Goal: Information Seeking & Learning: Learn about a topic

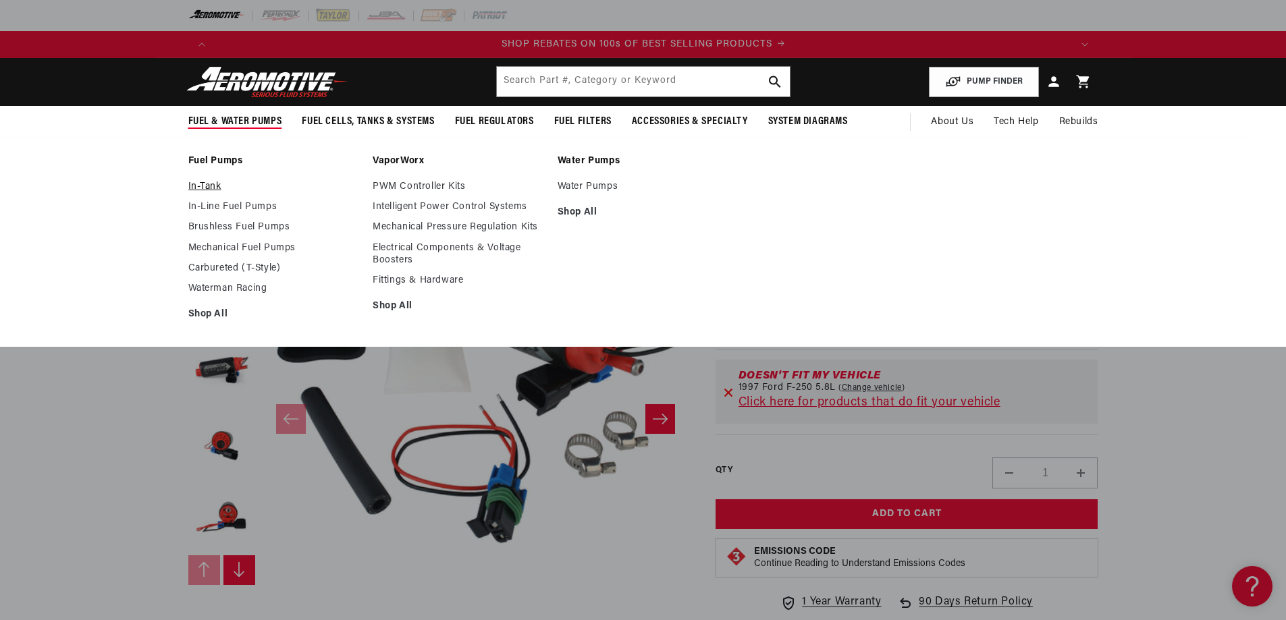
scroll to position [0, 1712]
click at [209, 187] on link "In-Tank" at bounding box center [273, 187] width 171 height 12
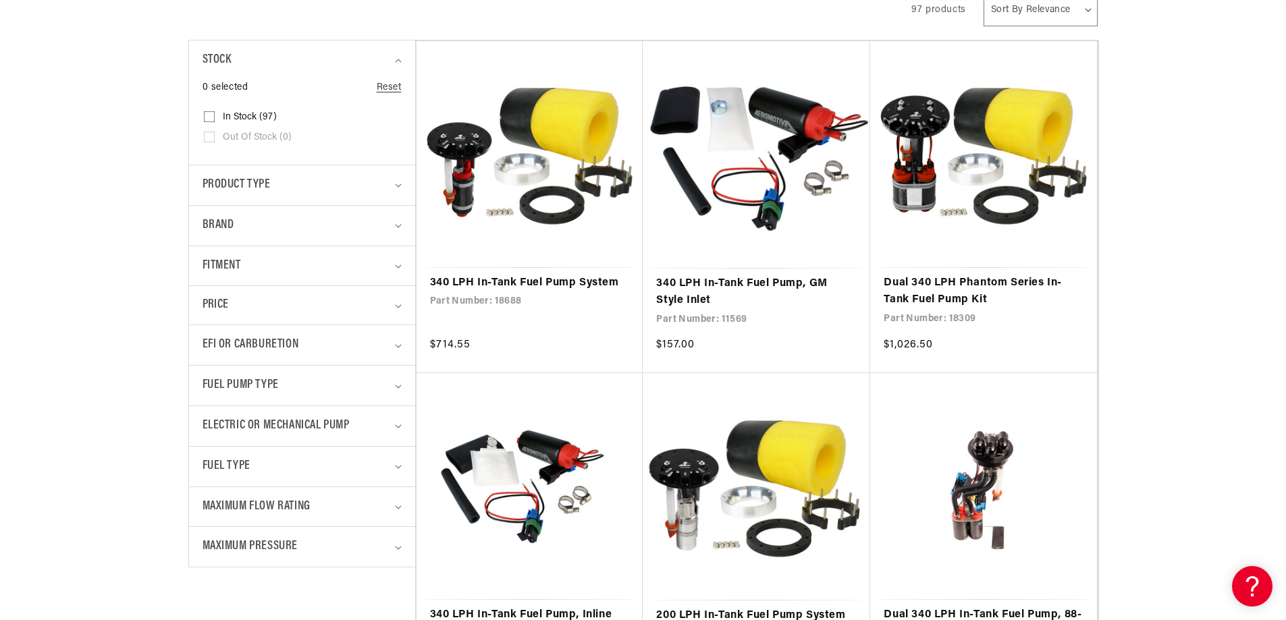
scroll to position [338, 0]
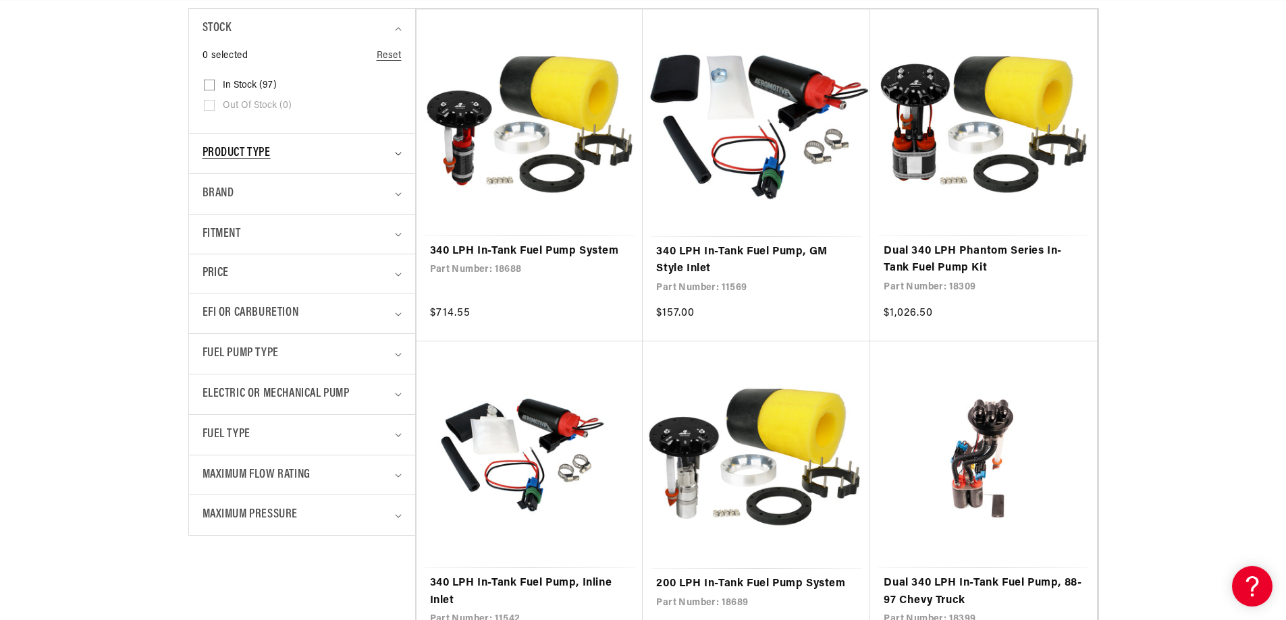
click at [244, 158] on span "Product type" at bounding box center [237, 154] width 68 height 20
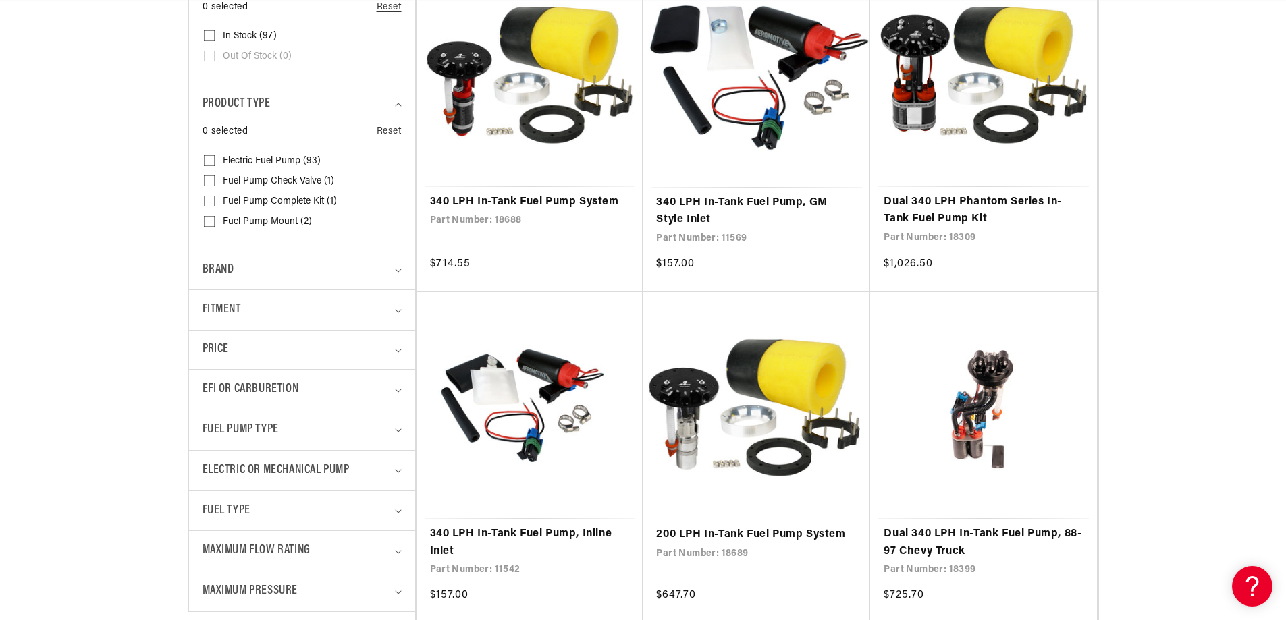
scroll to position [0, 2568]
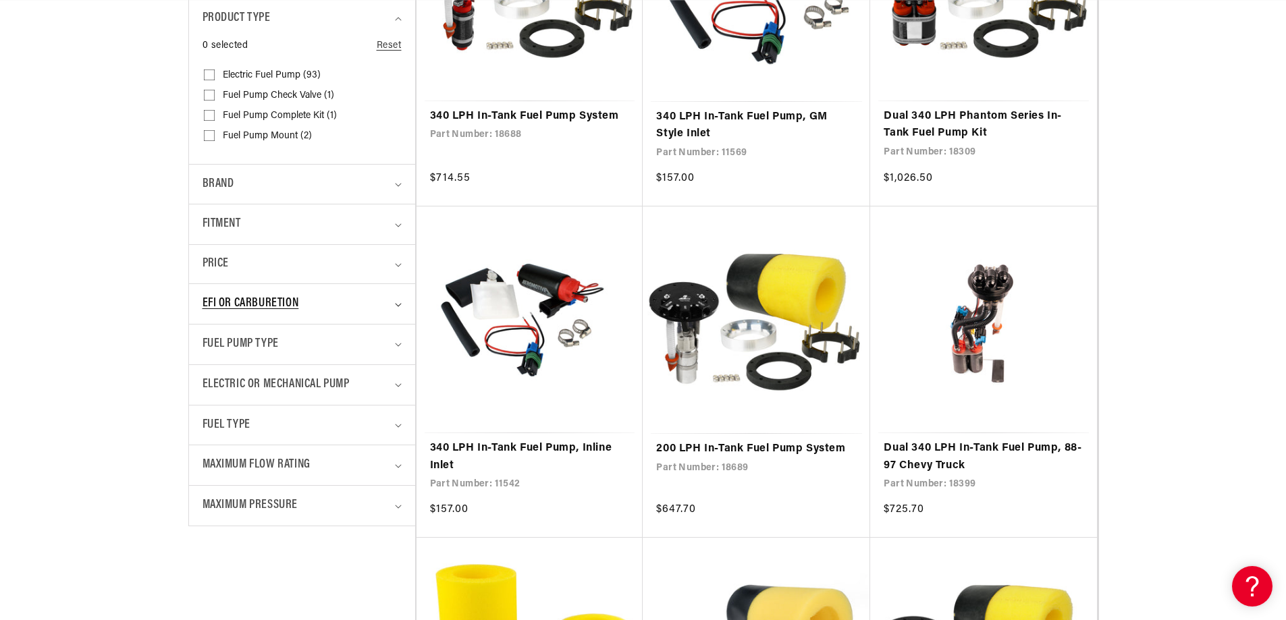
click at [249, 297] on span "EFI or Carburetion" at bounding box center [251, 304] width 97 height 20
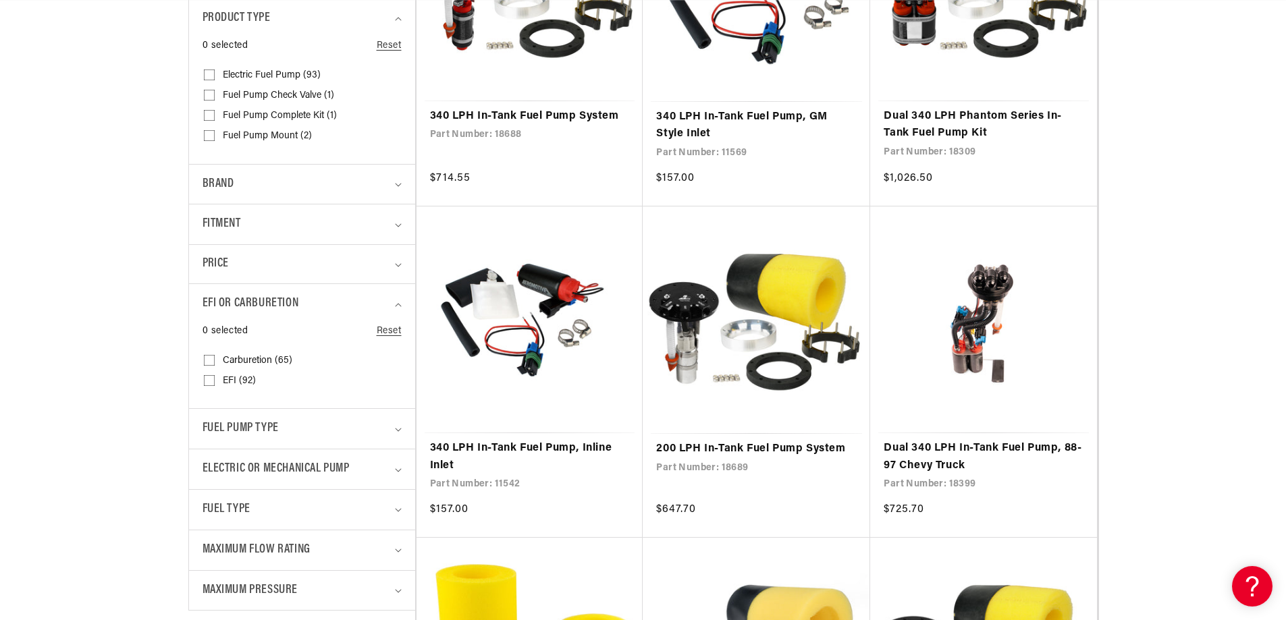
click at [207, 381] on input "EFI (92) EFI (92 products)" at bounding box center [209, 383] width 11 height 11
checkbox input "true"
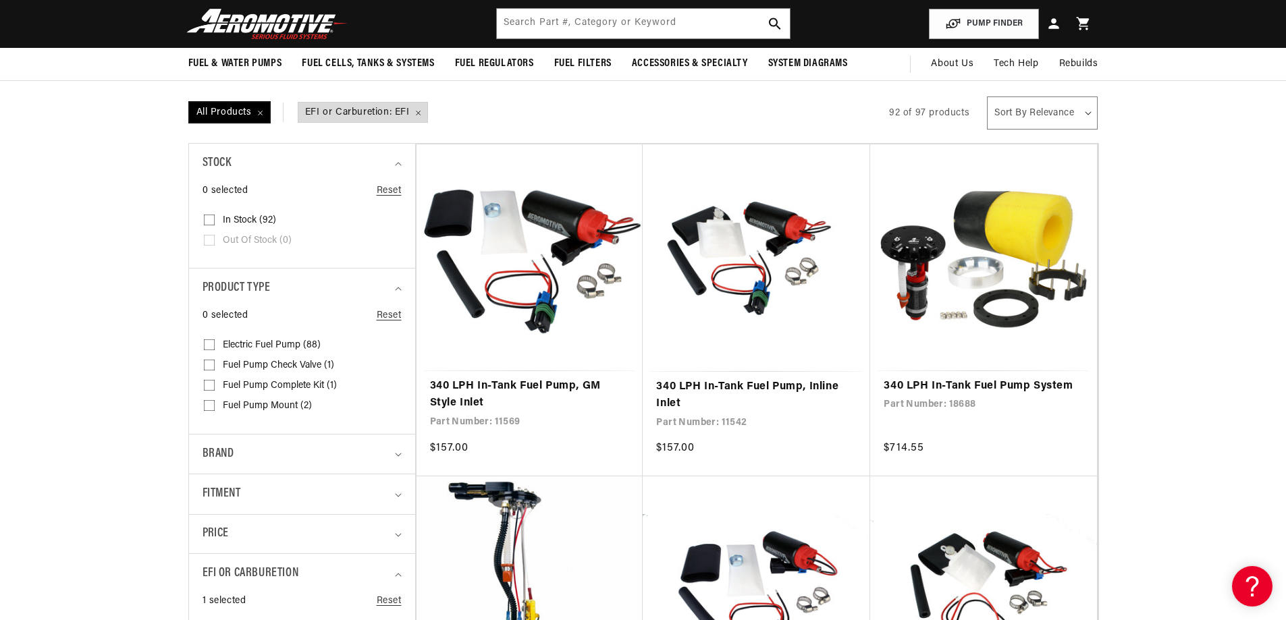
click at [261, 113] on span "All Products" at bounding box center [230, 113] width 80 height 20
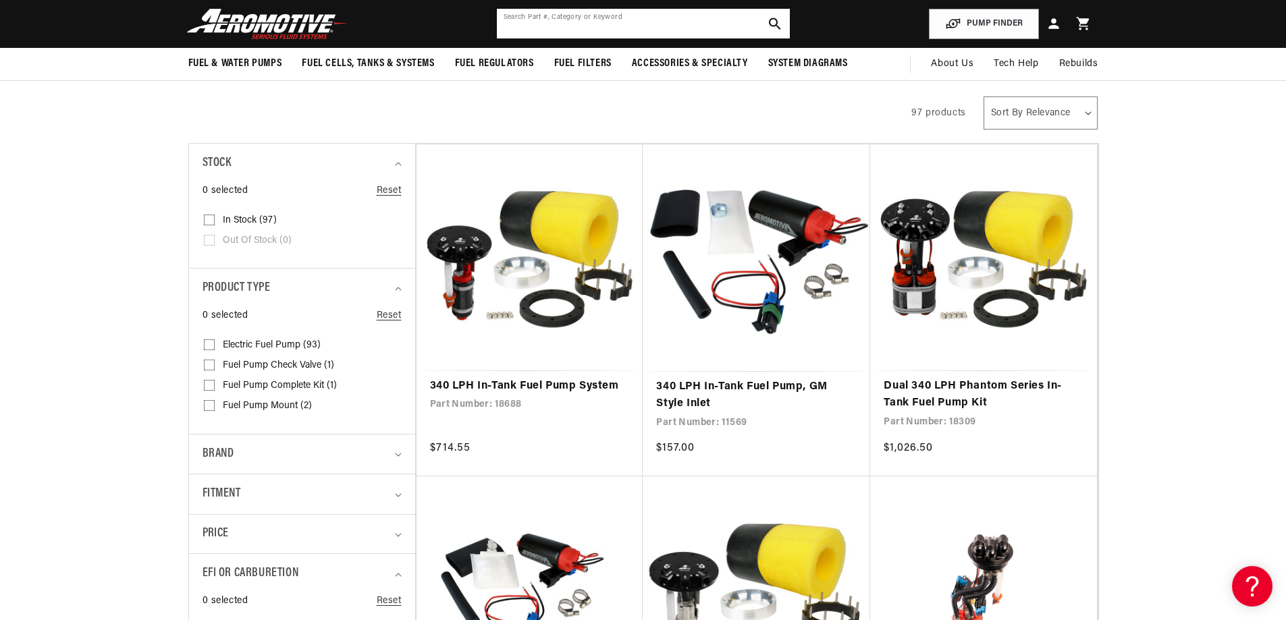
click at [622, 22] on input "text" at bounding box center [643, 24] width 293 height 30
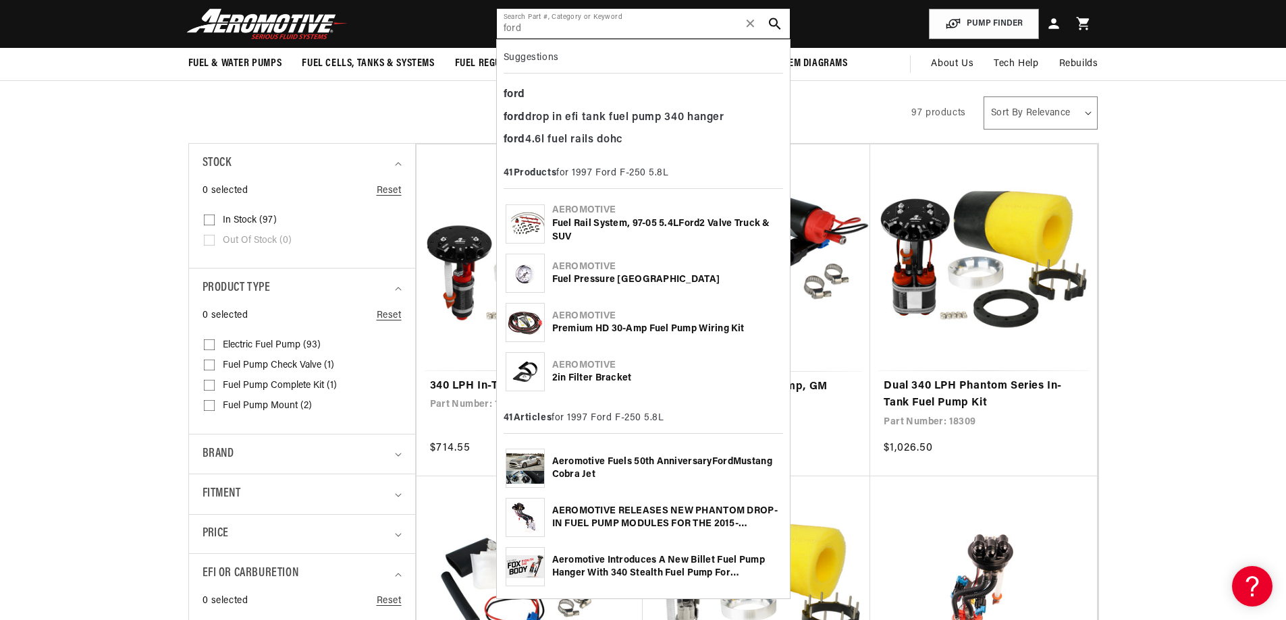
type input "ford"
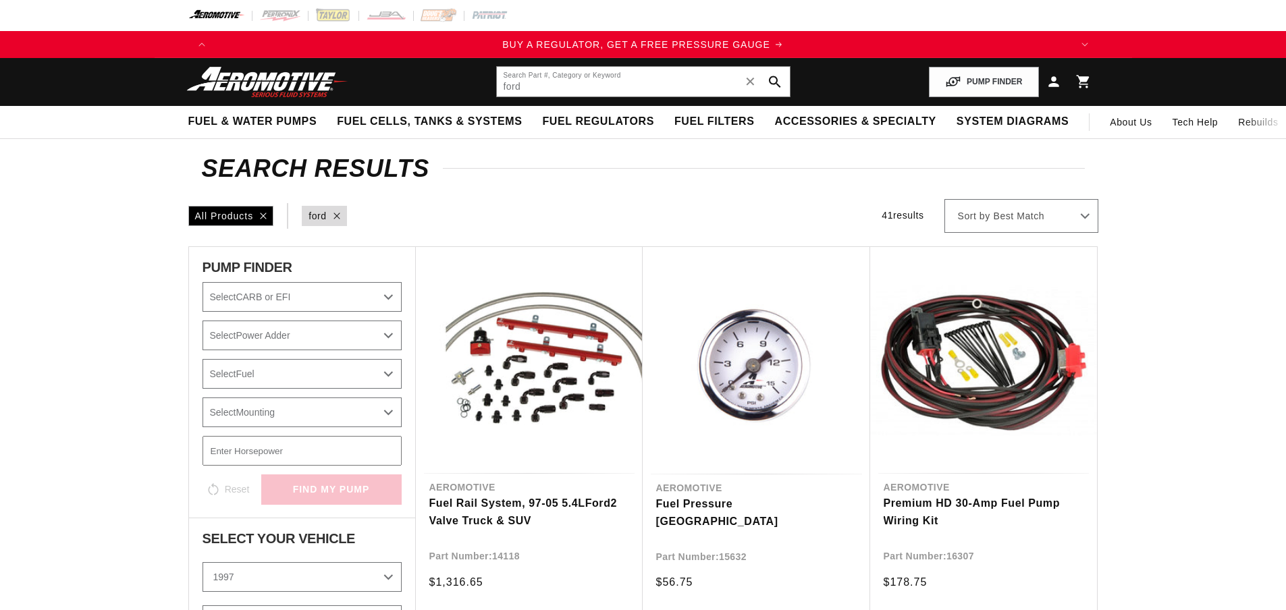
select select "1997"
select select "Ford"
select select "F-250"
select select "5.8L"
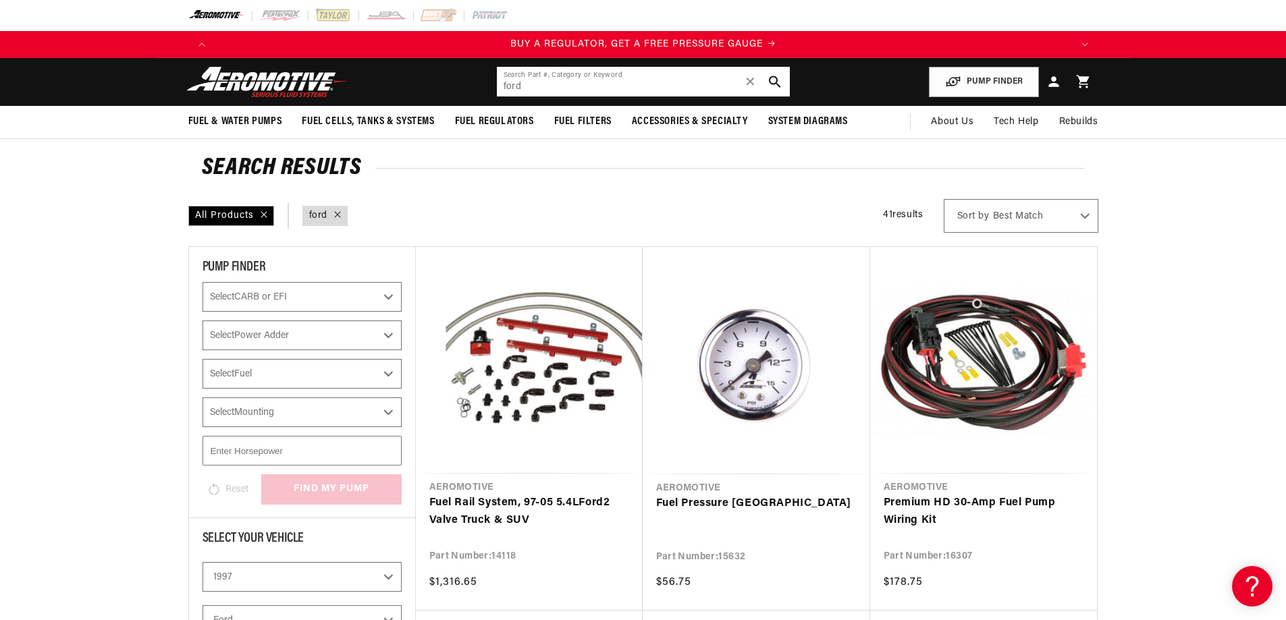
click at [562, 94] on input "ford" at bounding box center [643, 82] width 293 height 30
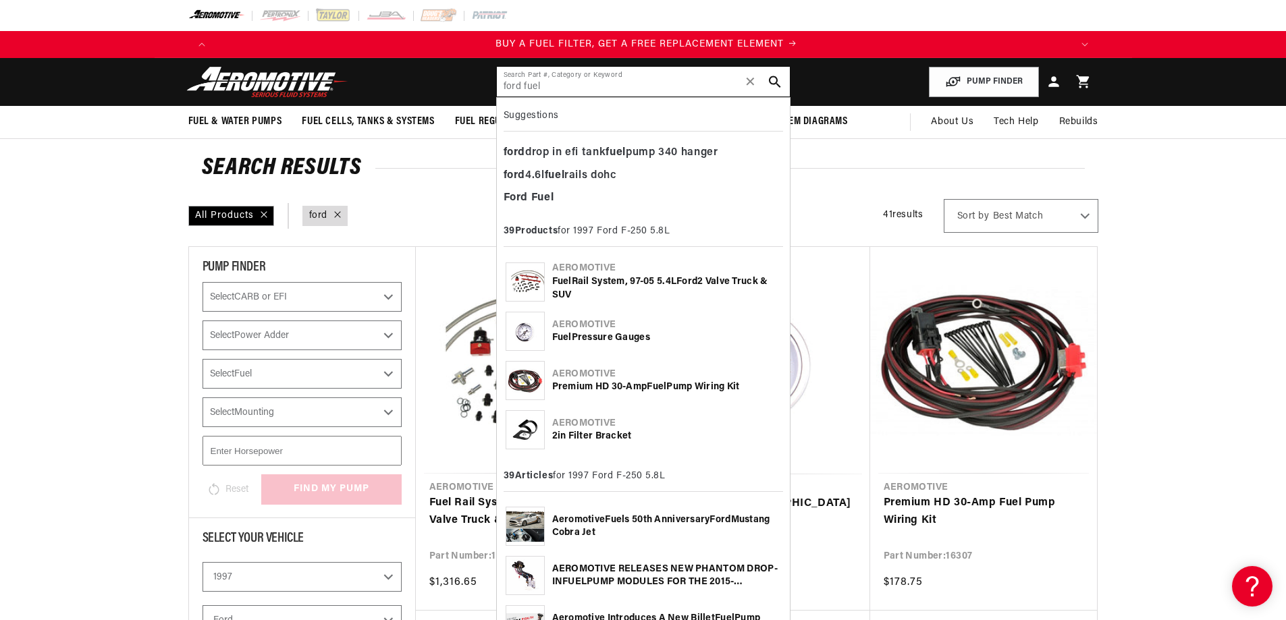
scroll to position [0, 856]
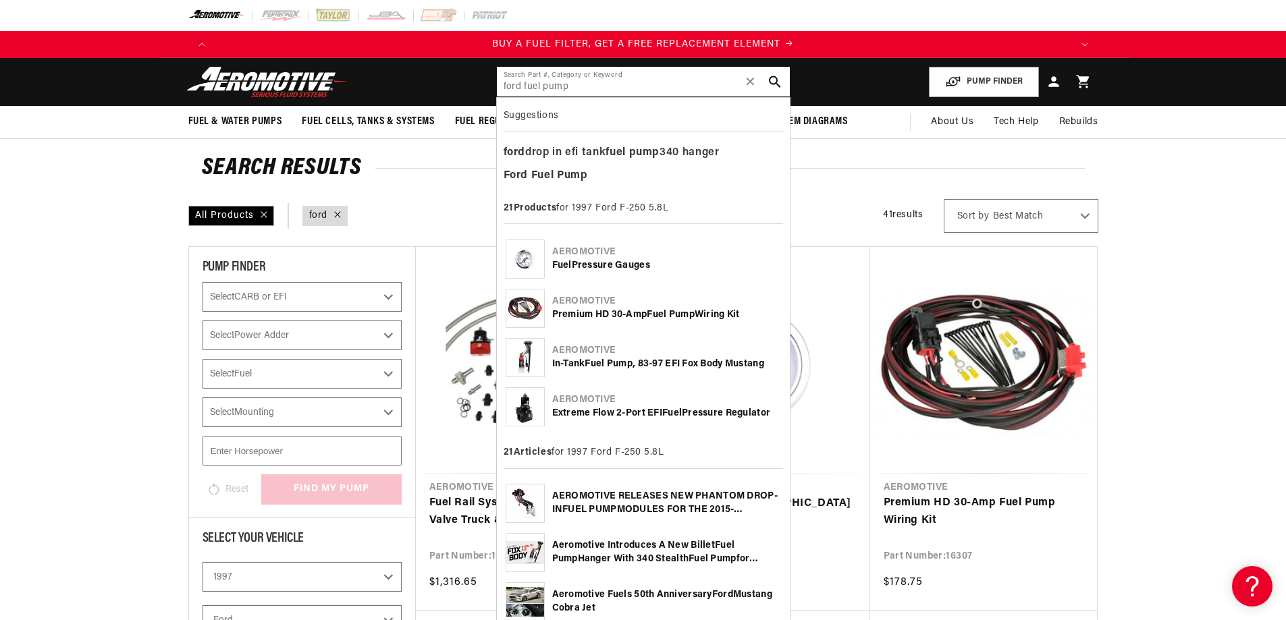
type input "ford fuel pump"
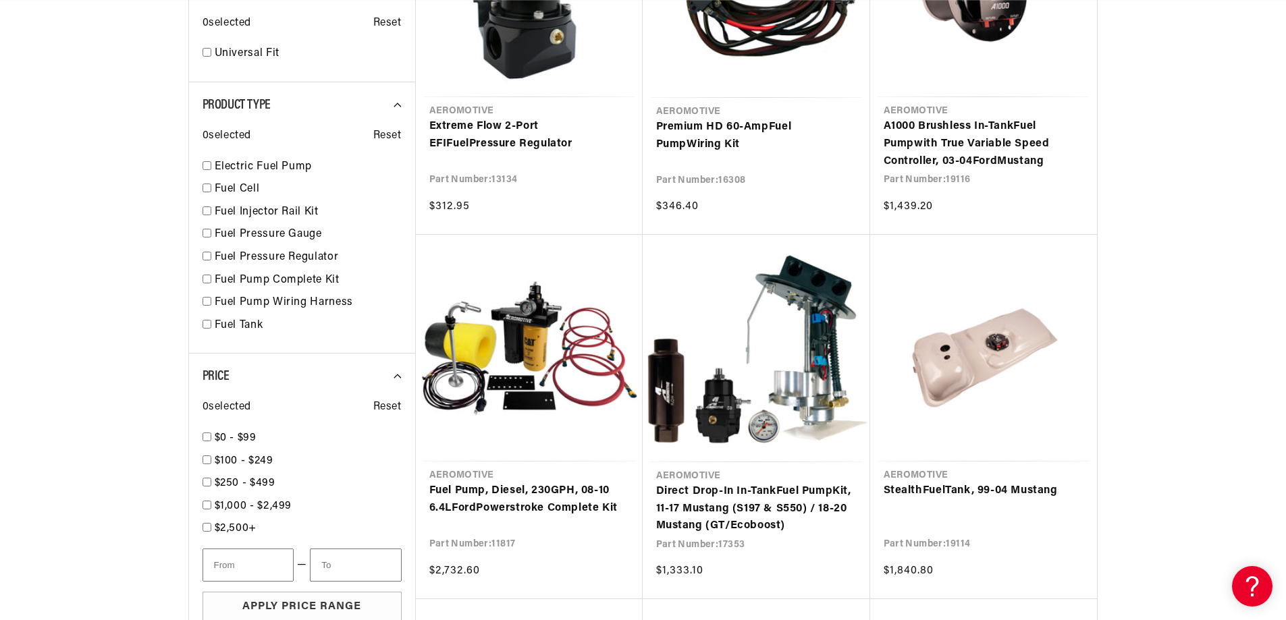
scroll to position [878, 0]
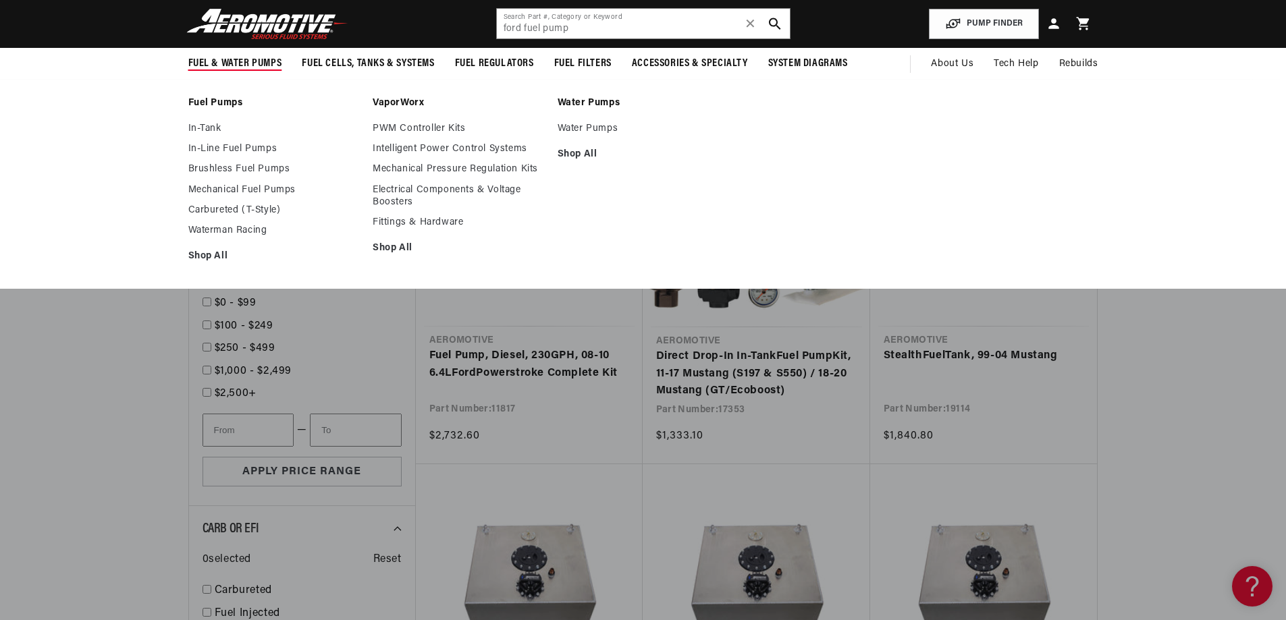
click at [210, 102] on link "Fuel Pumps" at bounding box center [273, 103] width 171 height 12
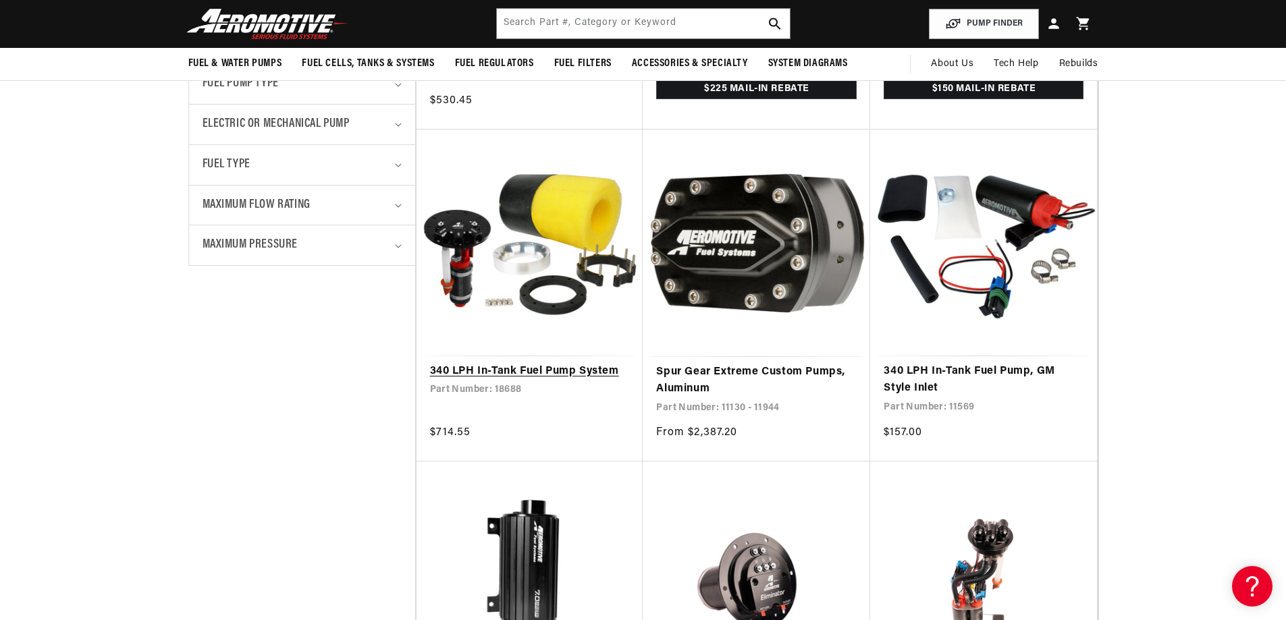
scroll to position [0, 856]
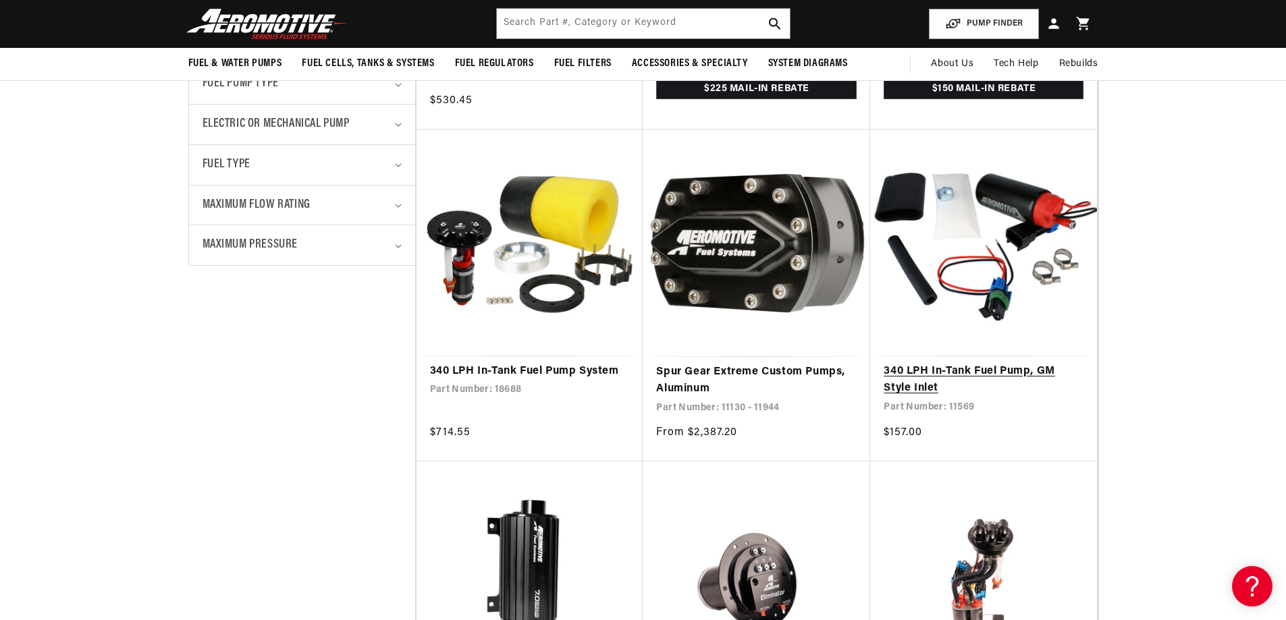
click at [968, 367] on link "340 LPH In-Tank Fuel Pump, GM Style Inlet" at bounding box center [984, 380] width 200 height 34
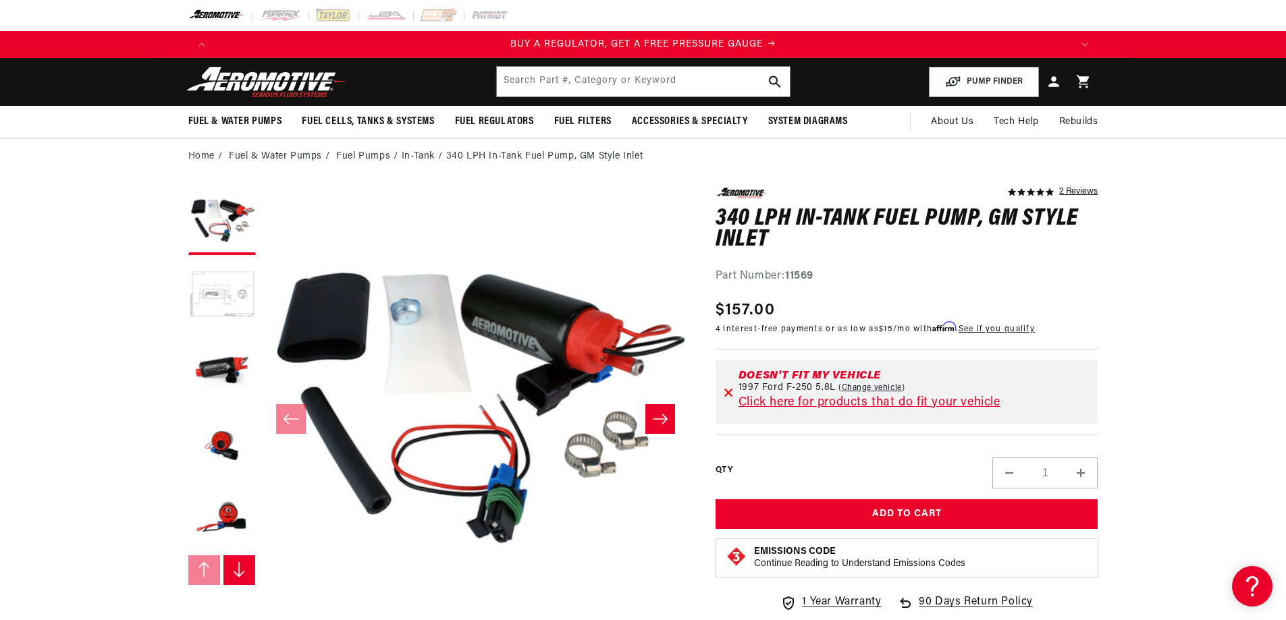
click at [663, 419] on icon "Slide right" at bounding box center [660, 419] width 16 height 14
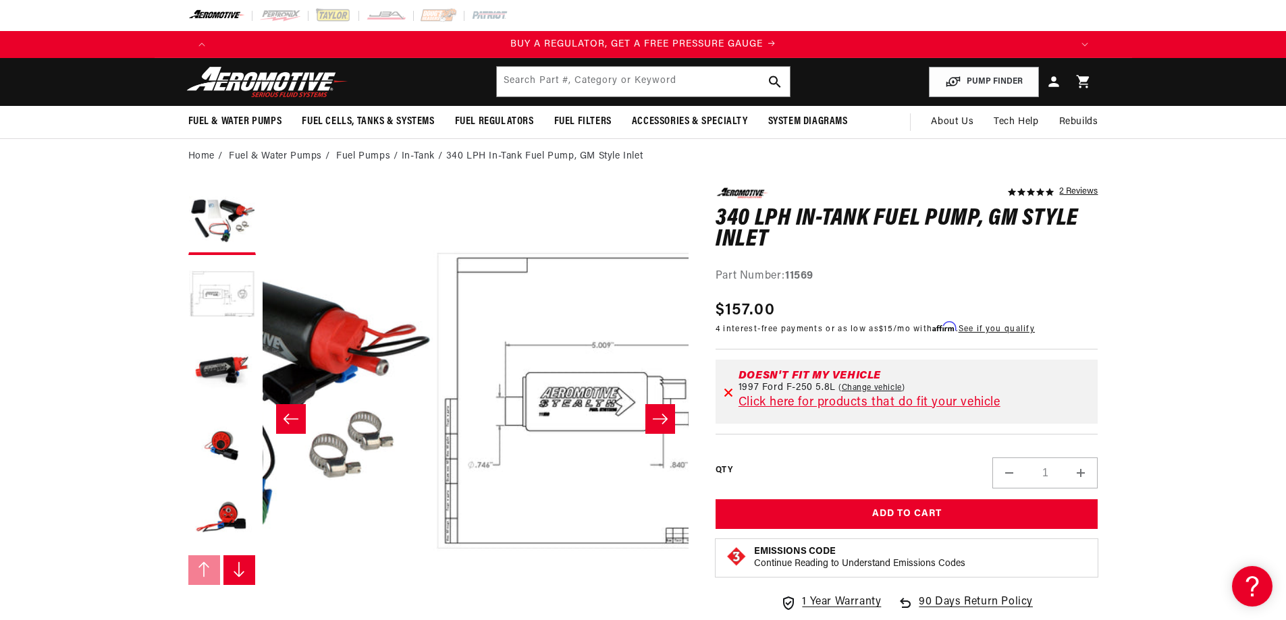
scroll to position [0, 426]
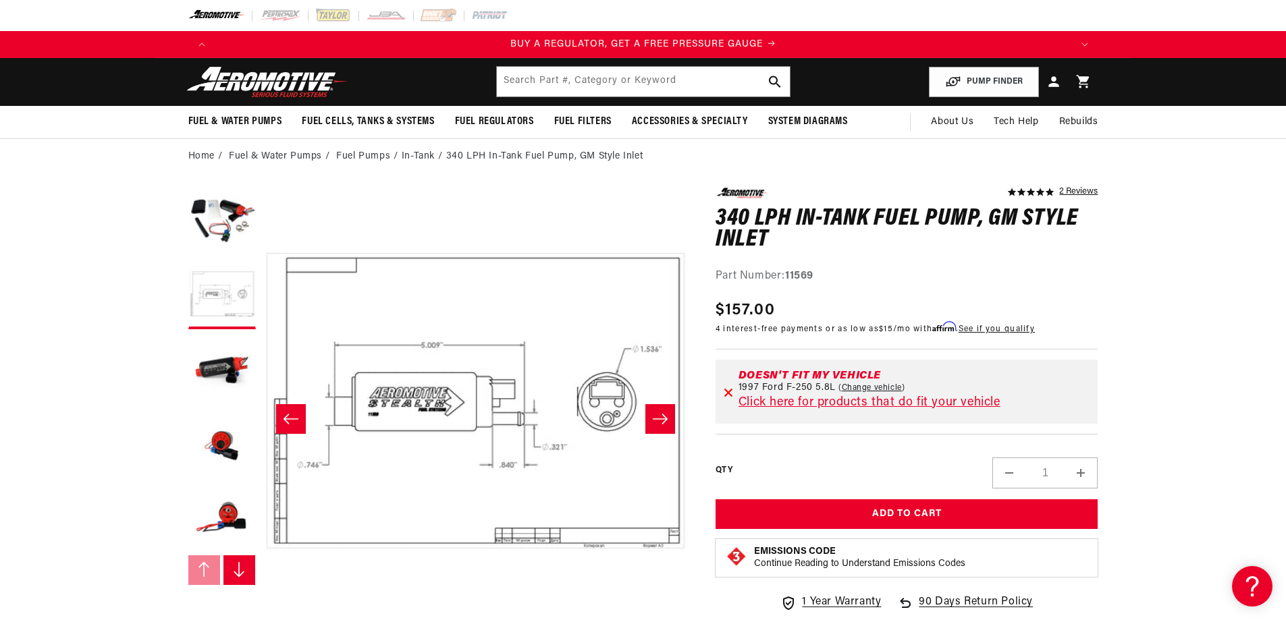
click at [663, 419] on icon "Slide right" at bounding box center [660, 419] width 16 height 14
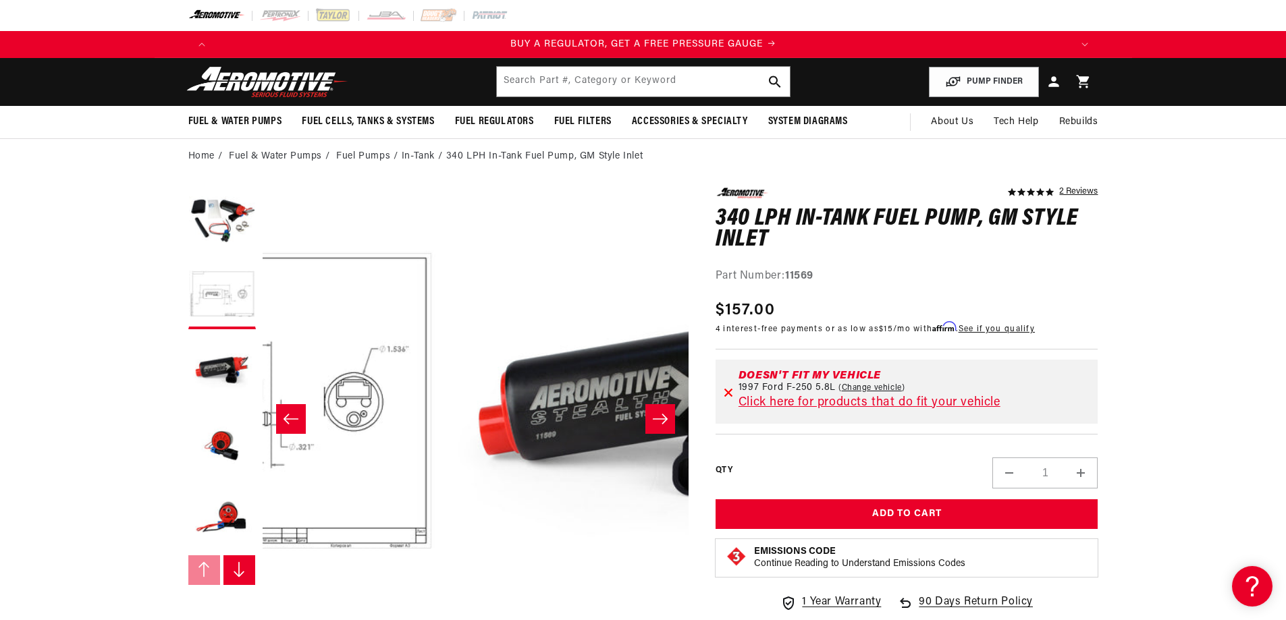
scroll to position [0, 853]
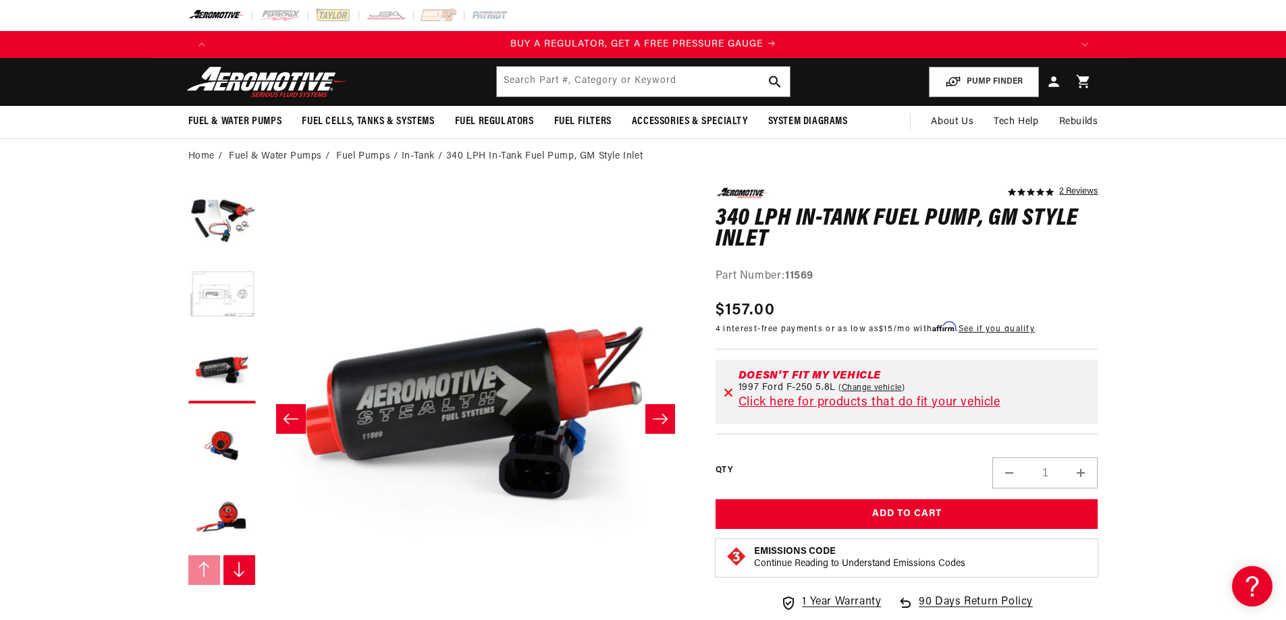
click at [663, 419] on icon "Slide right" at bounding box center [660, 419] width 16 height 14
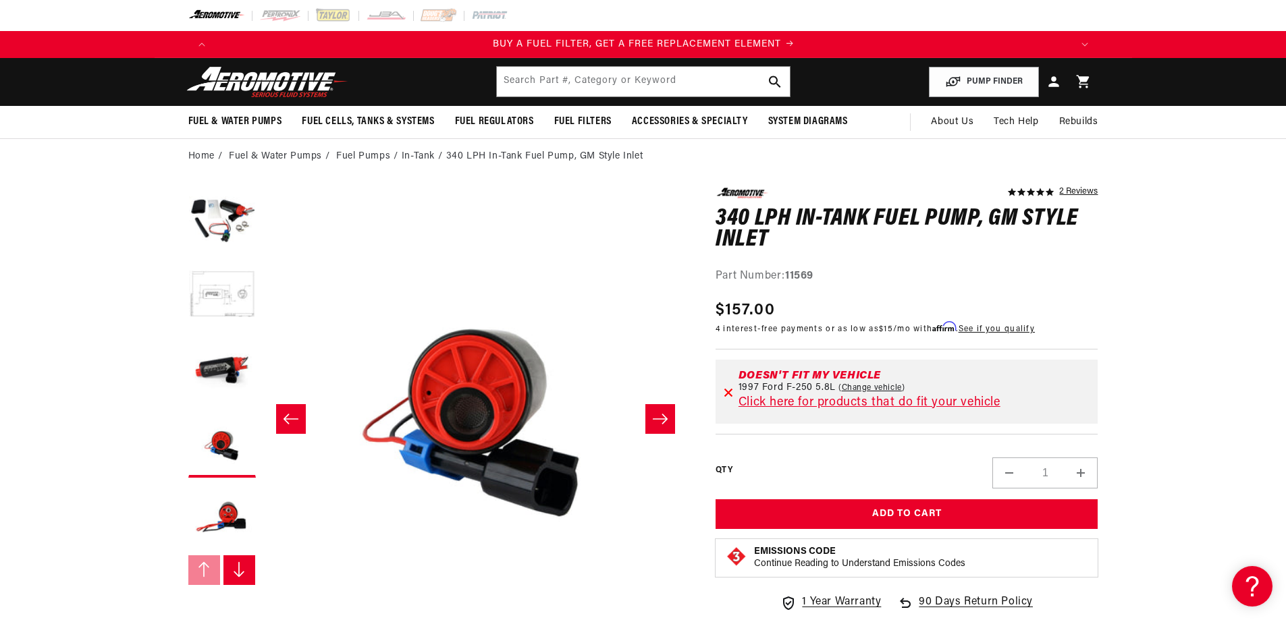
scroll to position [0, 856]
click at [663, 419] on icon "Slide right" at bounding box center [660, 419] width 16 height 14
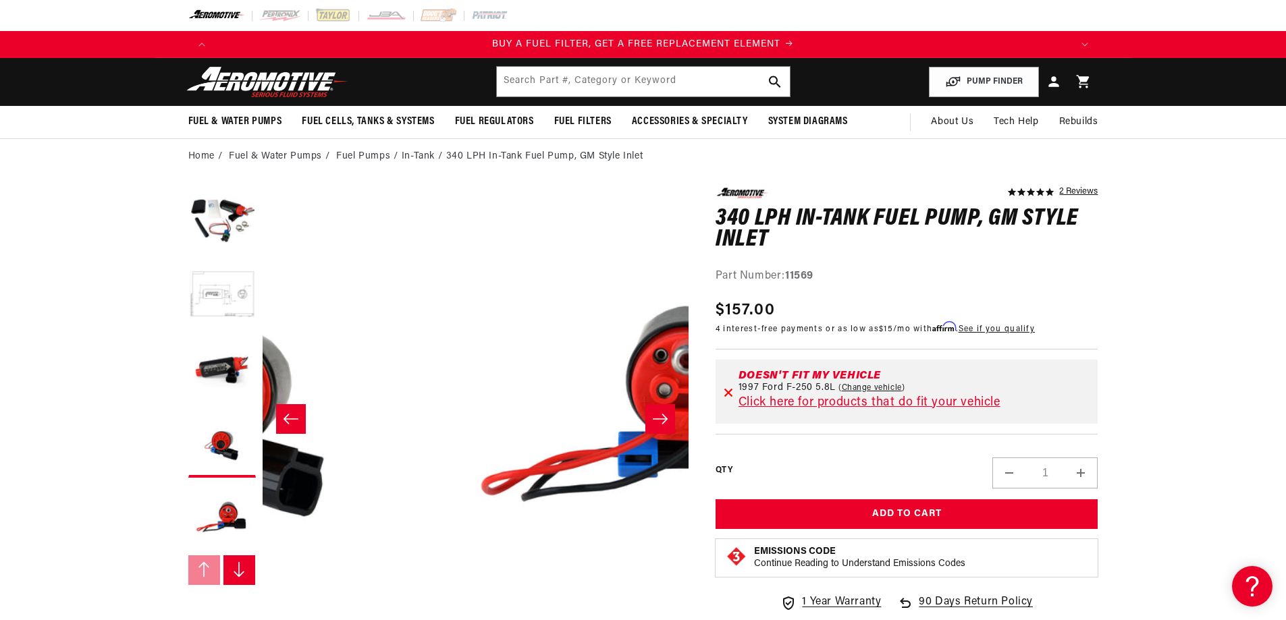
scroll to position [0, 1705]
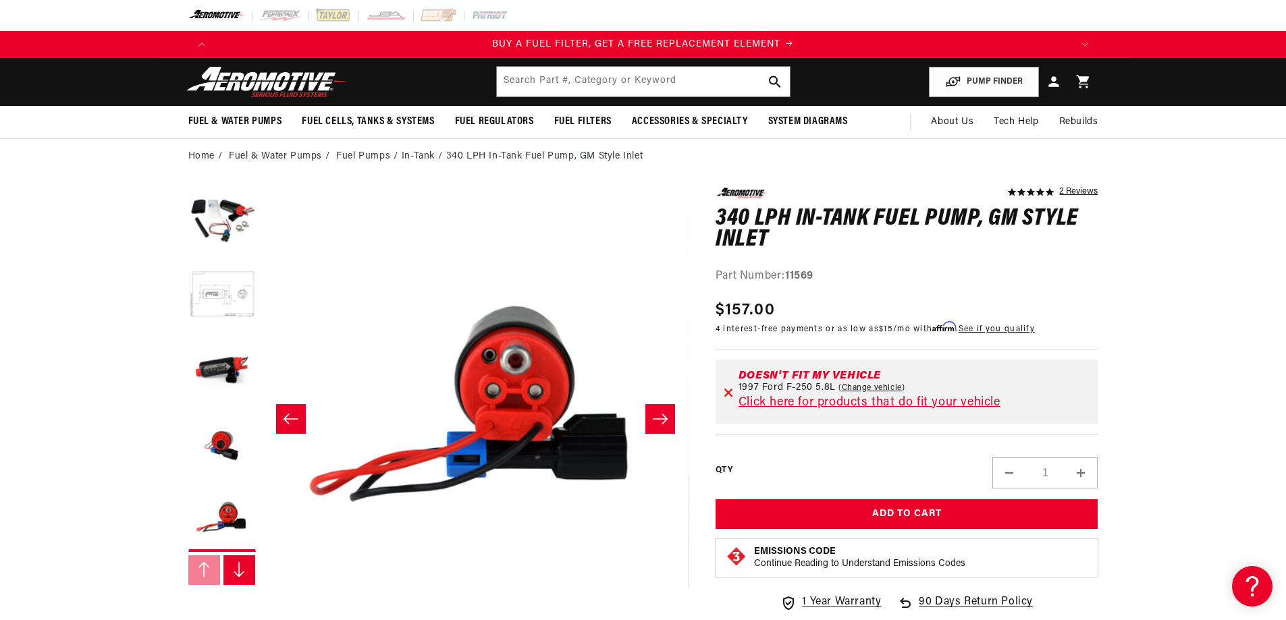
click at [663, 419] on icon "Slide right" at bounding box center [660, 419] width 16 height 14
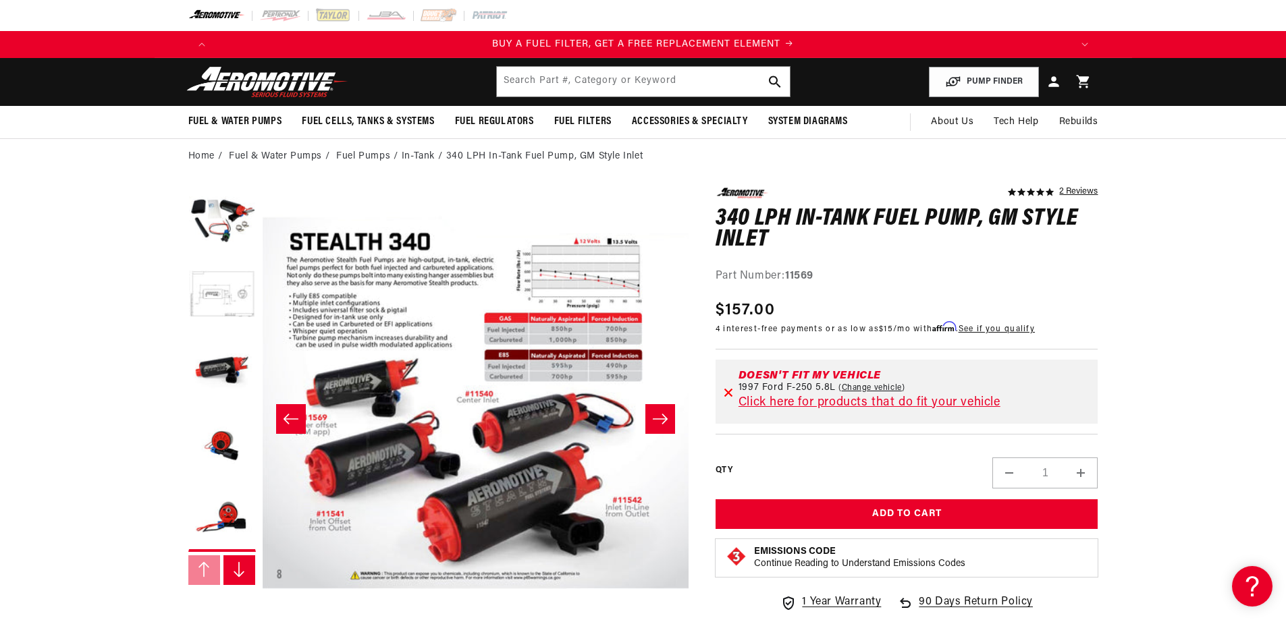
scroll to position [74, 0]
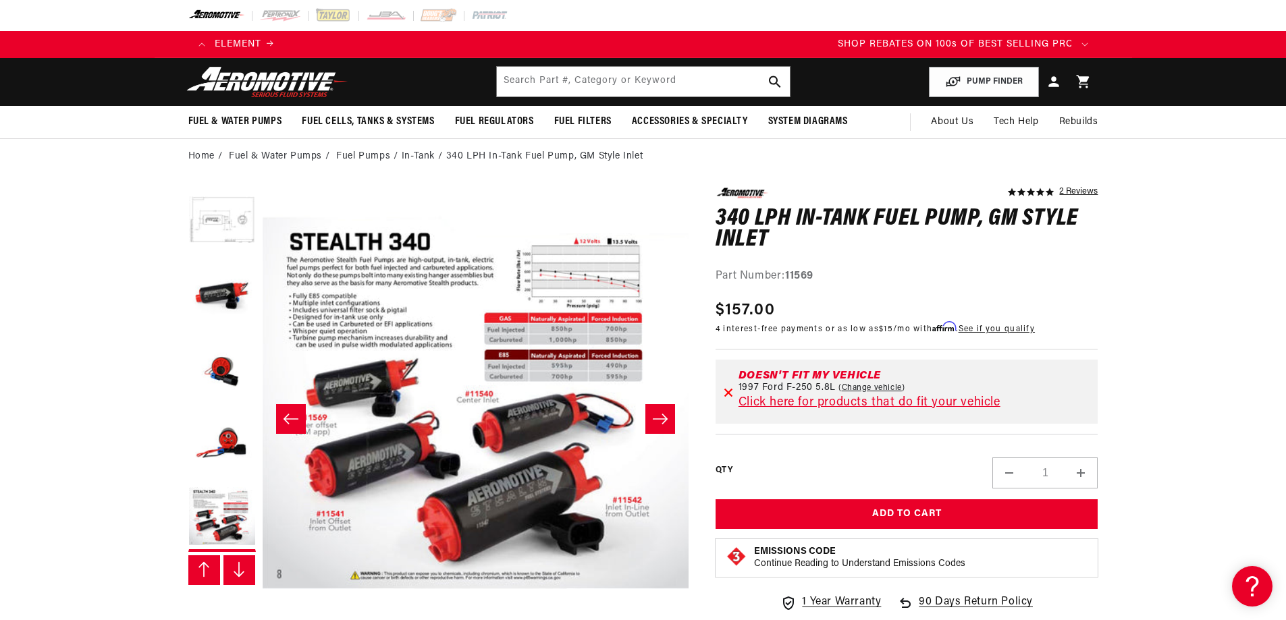
click at [663, 419] on icon "Slide right" at bounding box center [660, 419] width 16 height 14
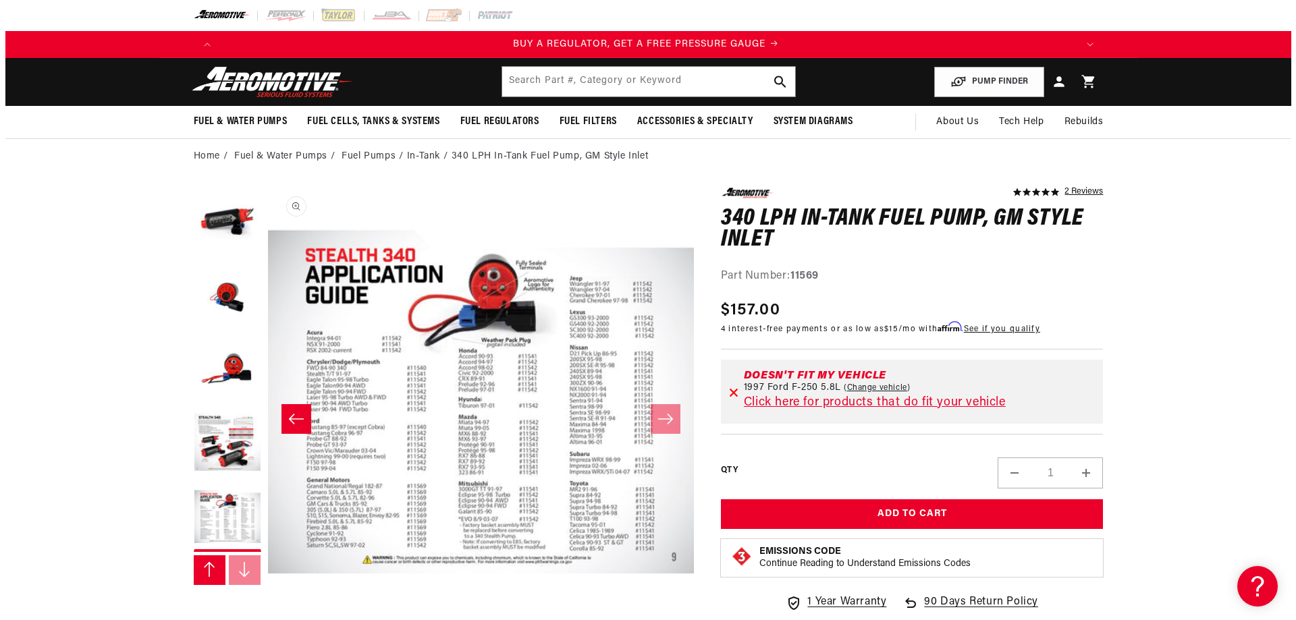
scroll to position [0, 0]
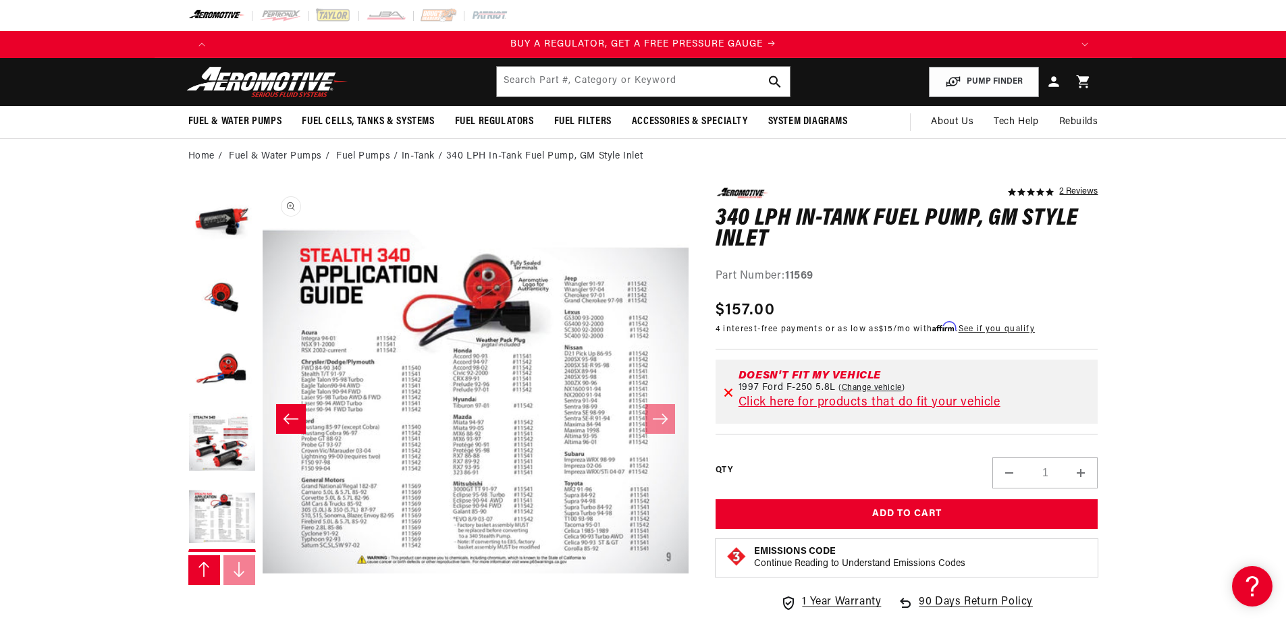
click at [263, 610] on button "Open media 7 in modal" at bounding box center [263, 614] width 0 height 0
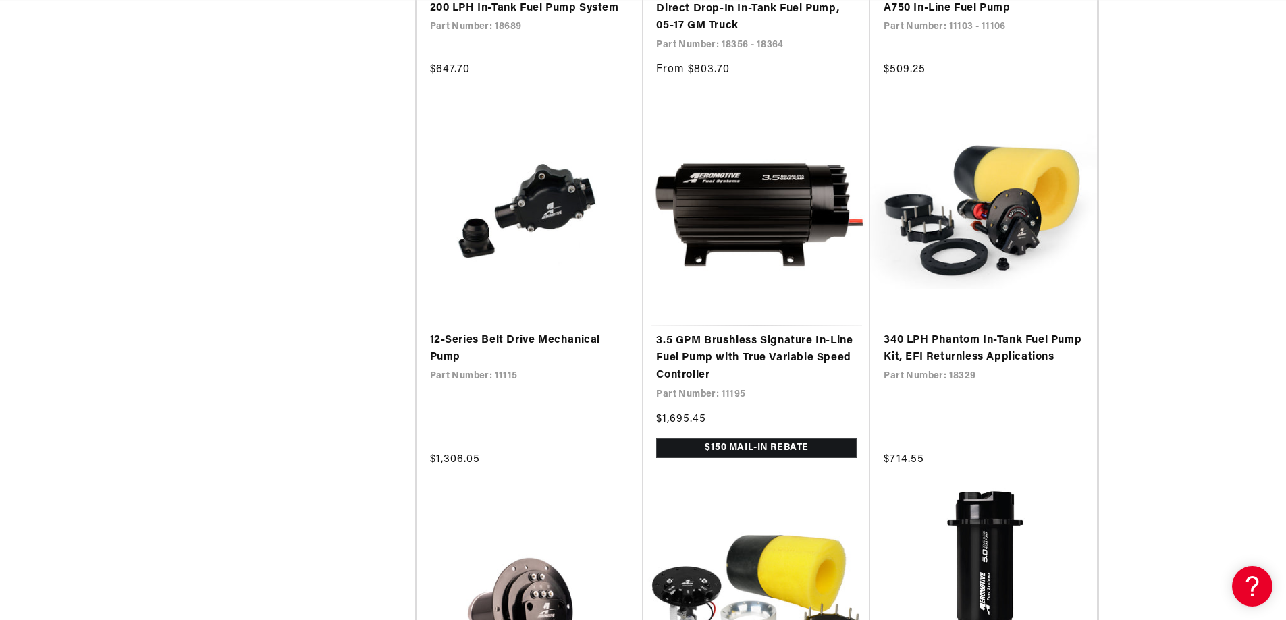
scroll to position [2430, 0]
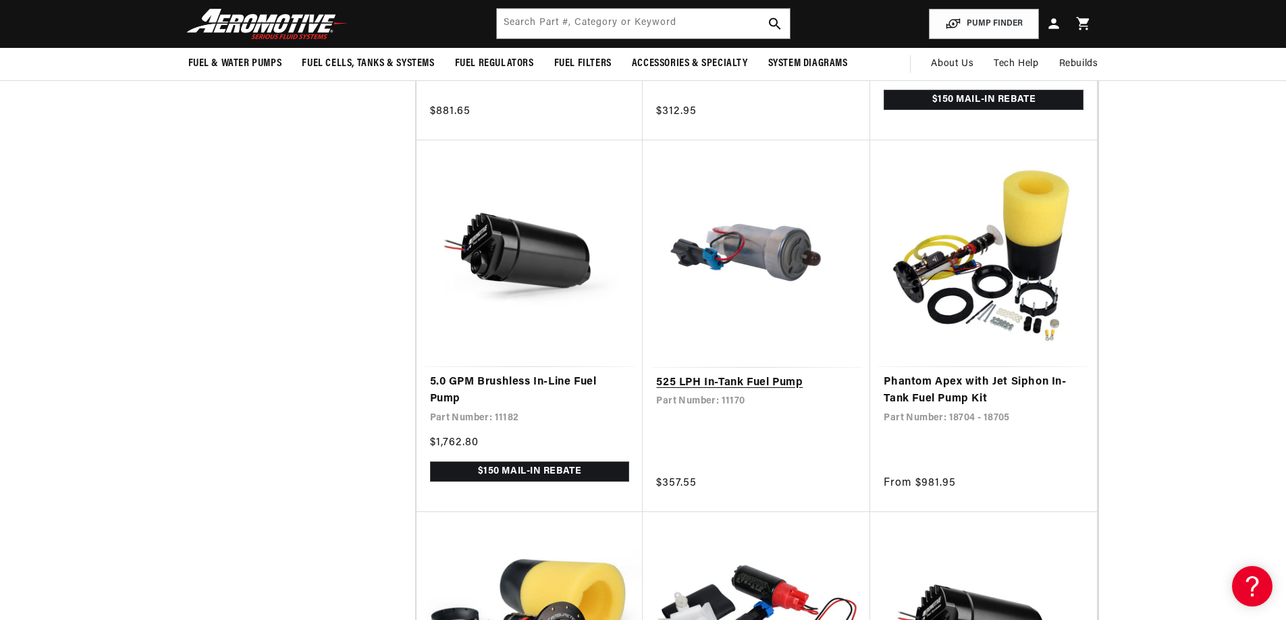
click at [720, 392] on link "525 LPH In-Tank Fuel Pump" at bounding box center [756, 384] width 201 height 18
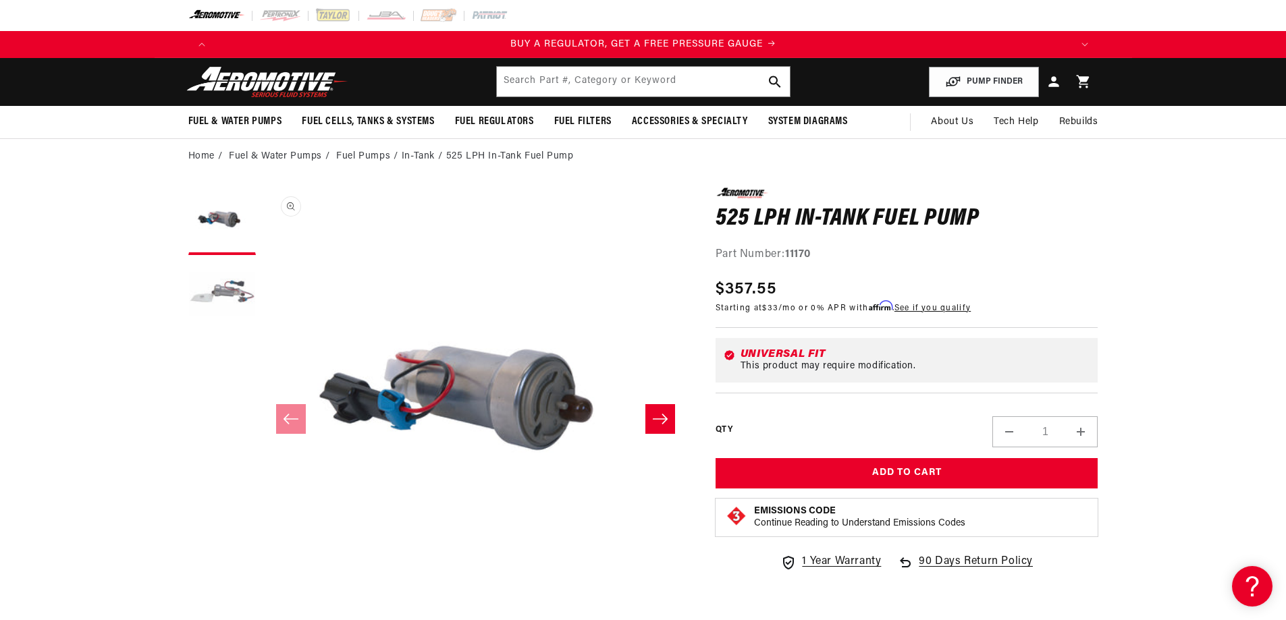
scroll to position [1, 0]
click at [668, 411] on button "Slide right" at bounding box center [660, 419] width 30 height 30
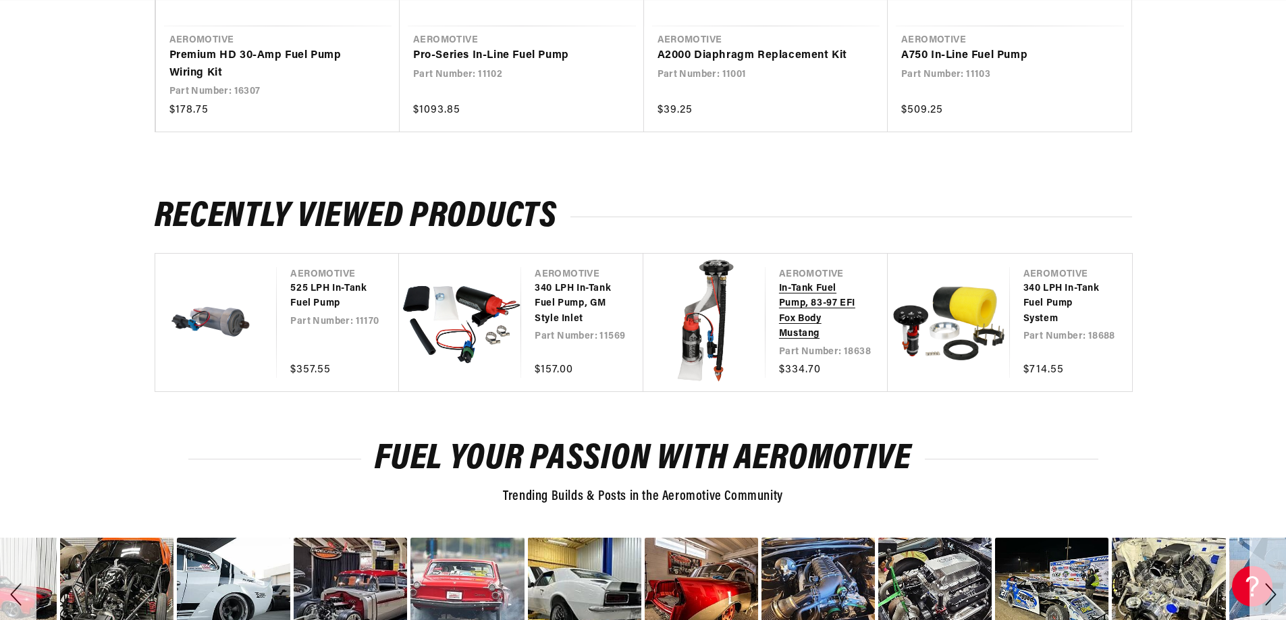
scroll to position [0, 0]
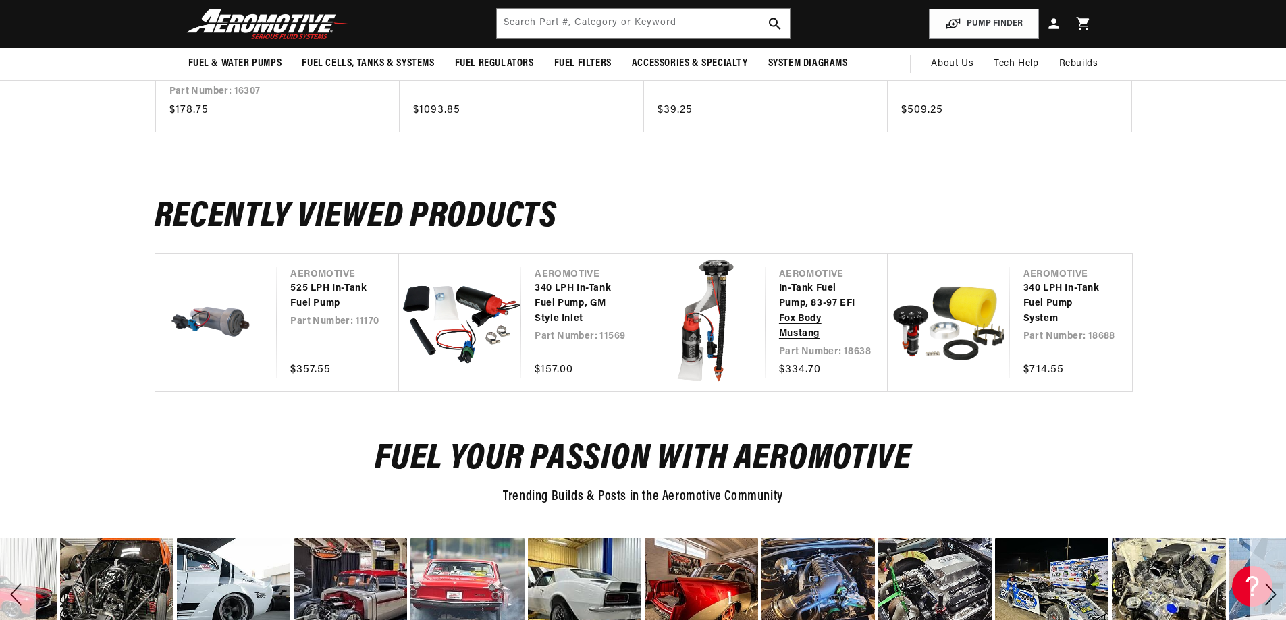
click at [779, 288] on link "In-Tank Fuel Pump, 83-97 EFI Fox Body Mustang" at bounding box center [820, 312] width 82 height 61
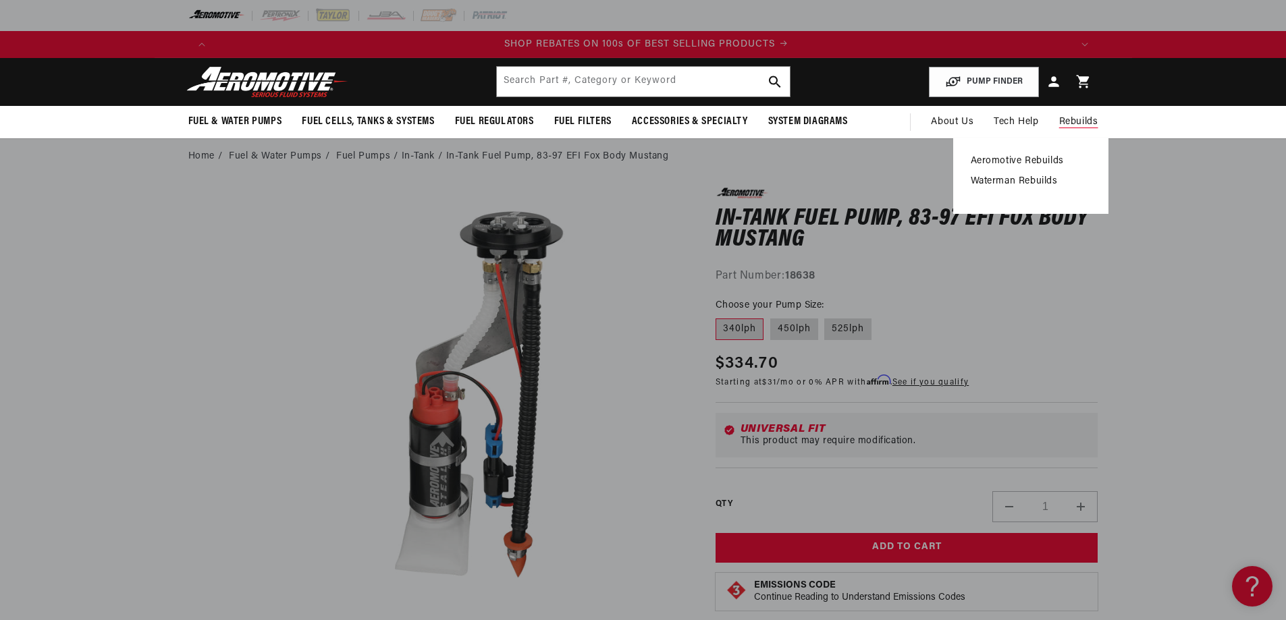
scroll to position [0, 1712]
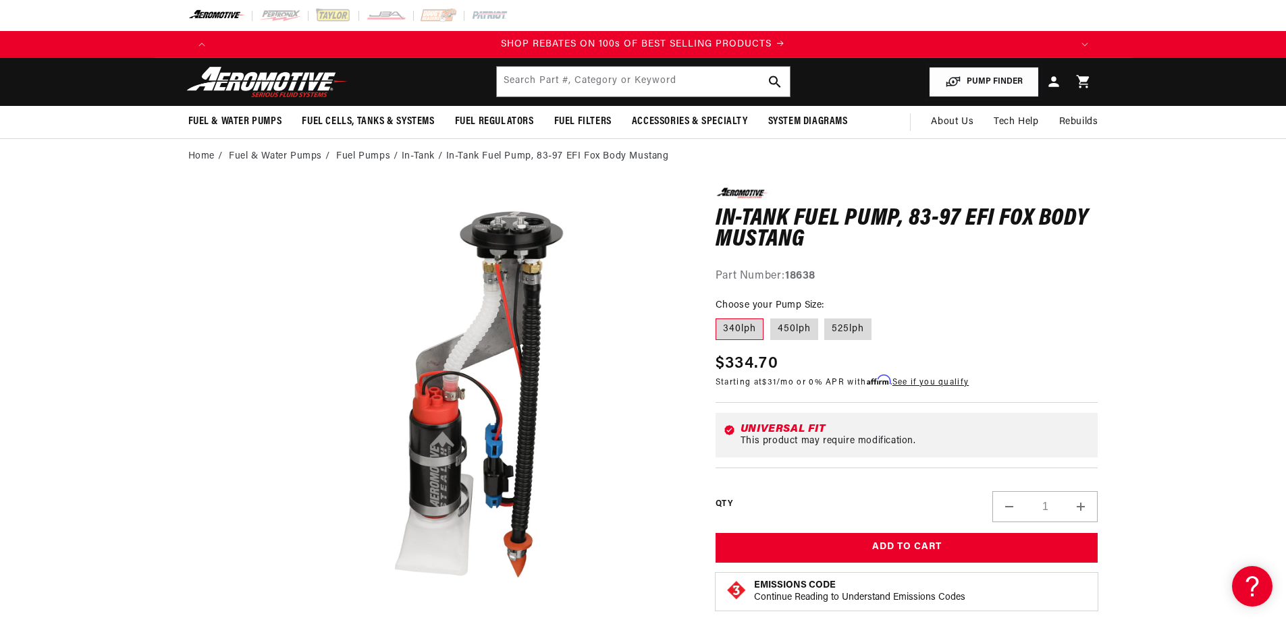
click at [992, 76] on button "PUMP FINDER" at bounding box center [984, 82] width 110 height 30
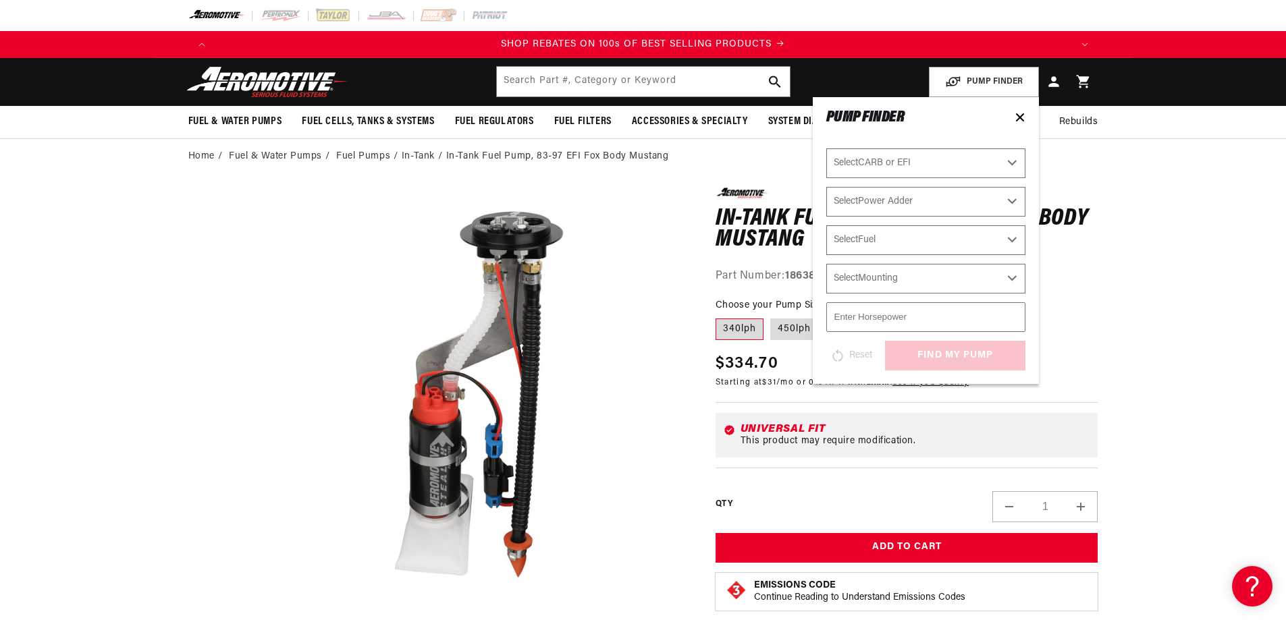
click at [900, 171] on select "Select CARB or EFI [GEOGRAPHIC_DATA] Fuel Injected" at bounding box center [925, 164] width 199 height 30
click at [867, 71] on header "Fuel & Water Pumps Back In-Tank In-Line Fuel Pumps" at bounding box center [644, 82] width 978 height 48
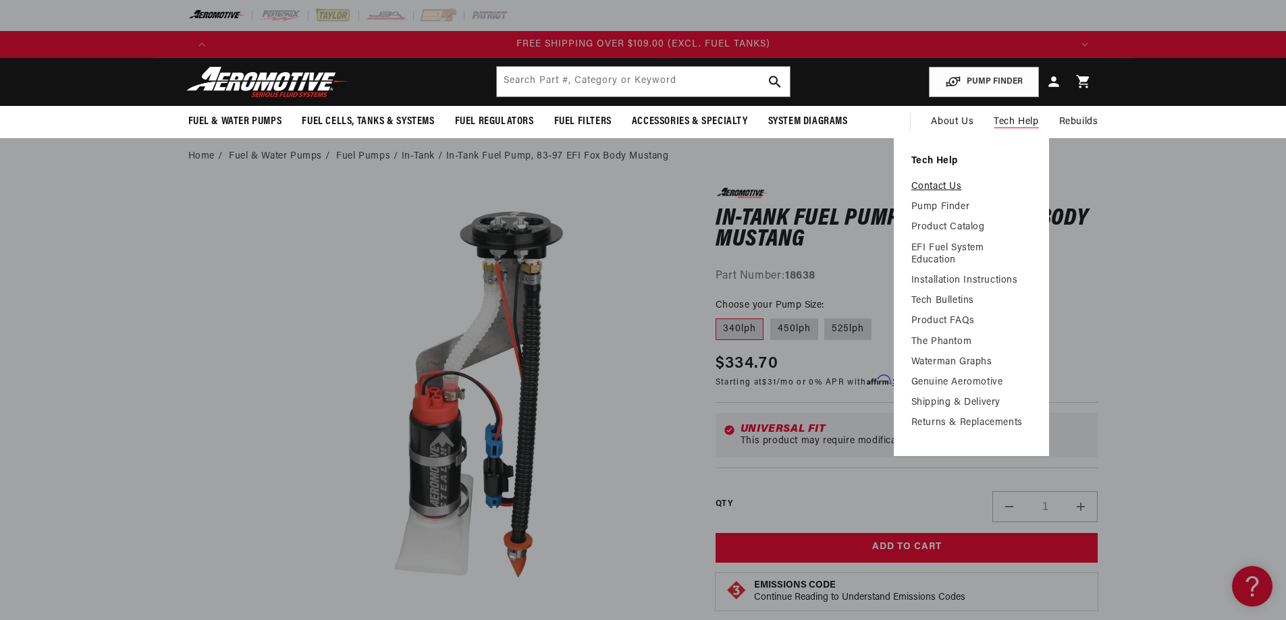
click at [951, 190] on link "Contact Us" at bounding box center [971, 187] width 120 height 12
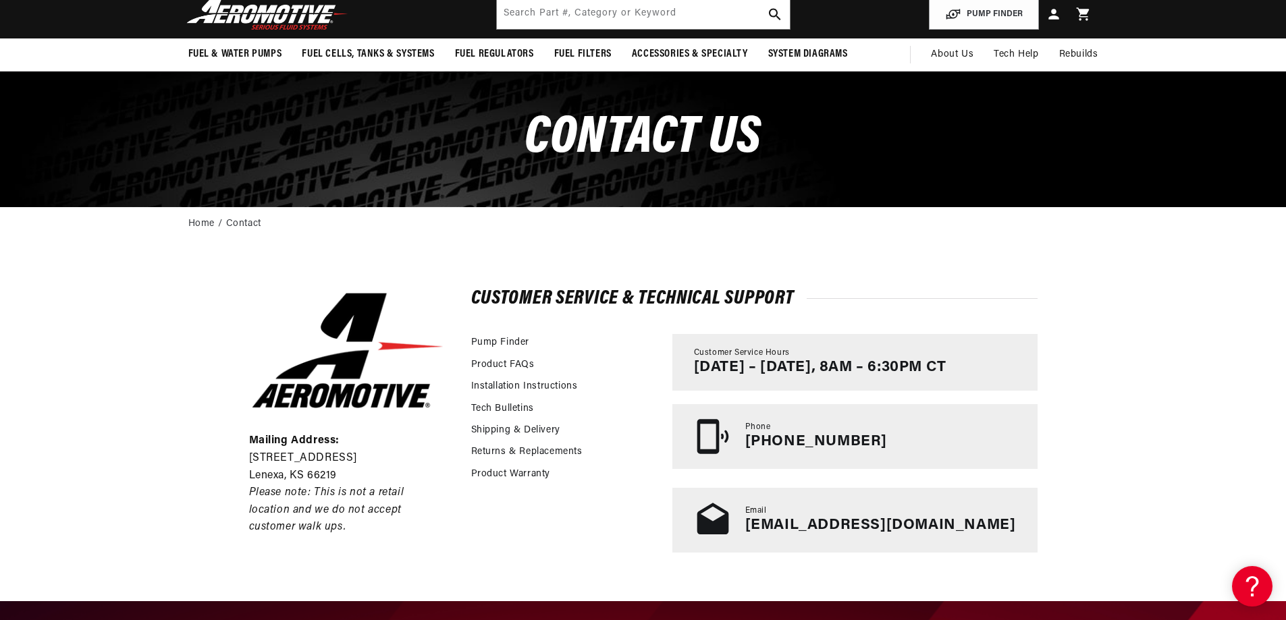
scroll to position [0, 2568]
